Goal: Information Seeking & Learning: Learn about a topic

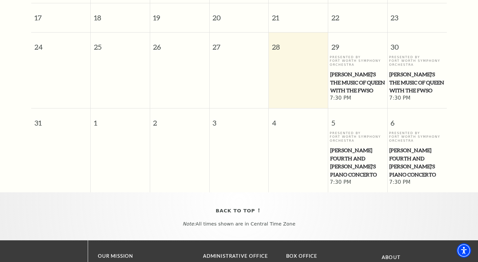
scroll to position [280, 0]
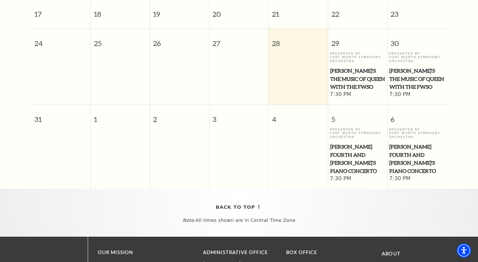
click at [345, 149] on span "[PERSON_NAME] Fourth and [PERSON_NAME]'s Piano Concerto" at bounding box center [357, 158] width 55 height 33
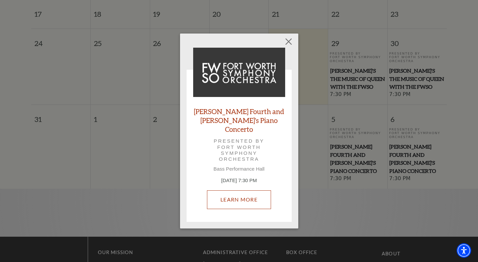
click at [257, 193] on link "Learn More" at bounding box center [239, 199] width 64 height 18
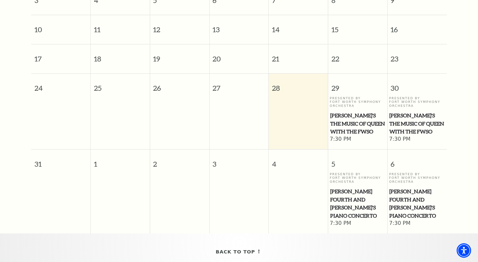
scroll to position [239, 0]
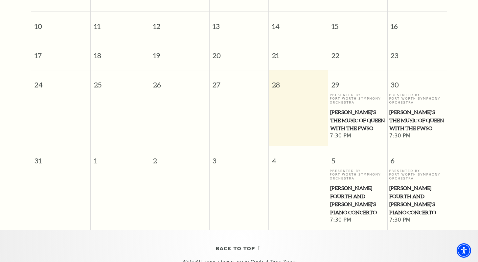
click at [345, 230] on div "Back To Top Note: All times shown are in Central Time Zone" at bounding box center [239, 254] width 478 height 48
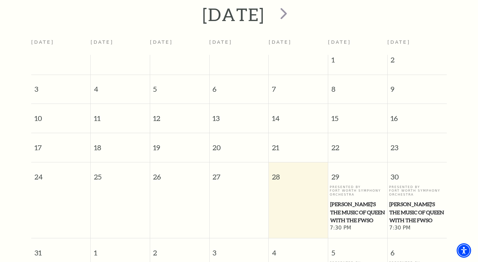
scroll to position [109, 0]
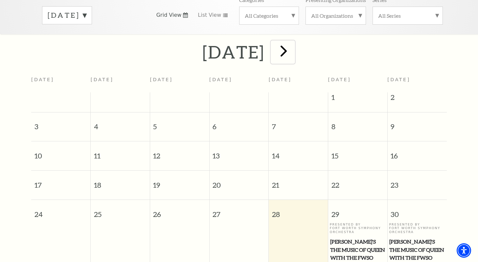
click at [293, 41] on span "next" at bounding box center [283, 50] width 19 height 19
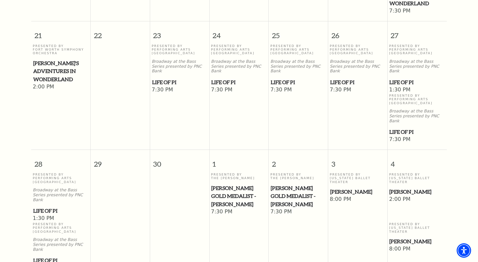
scroll to position [436, 0]
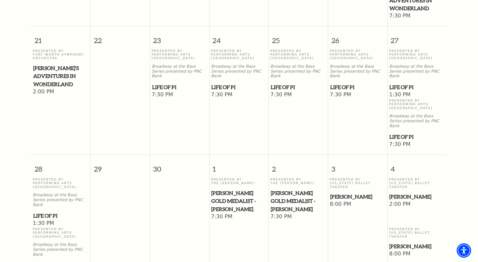
click at [229, 189] on span "[PERSON_NAME] Gold Medalist - [PERSON_NAME]" at bounding box center [238, 201] width 55 height 24
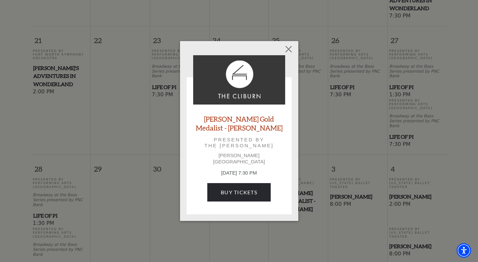
click at [240, 127] on link "[PERSON_NAME] Gold Medalist - [PERSON_NAME]" at bounding box center [239, 123] width 92 height 18
